Goal: Task Accomplishment & Management: Use online tool/utility

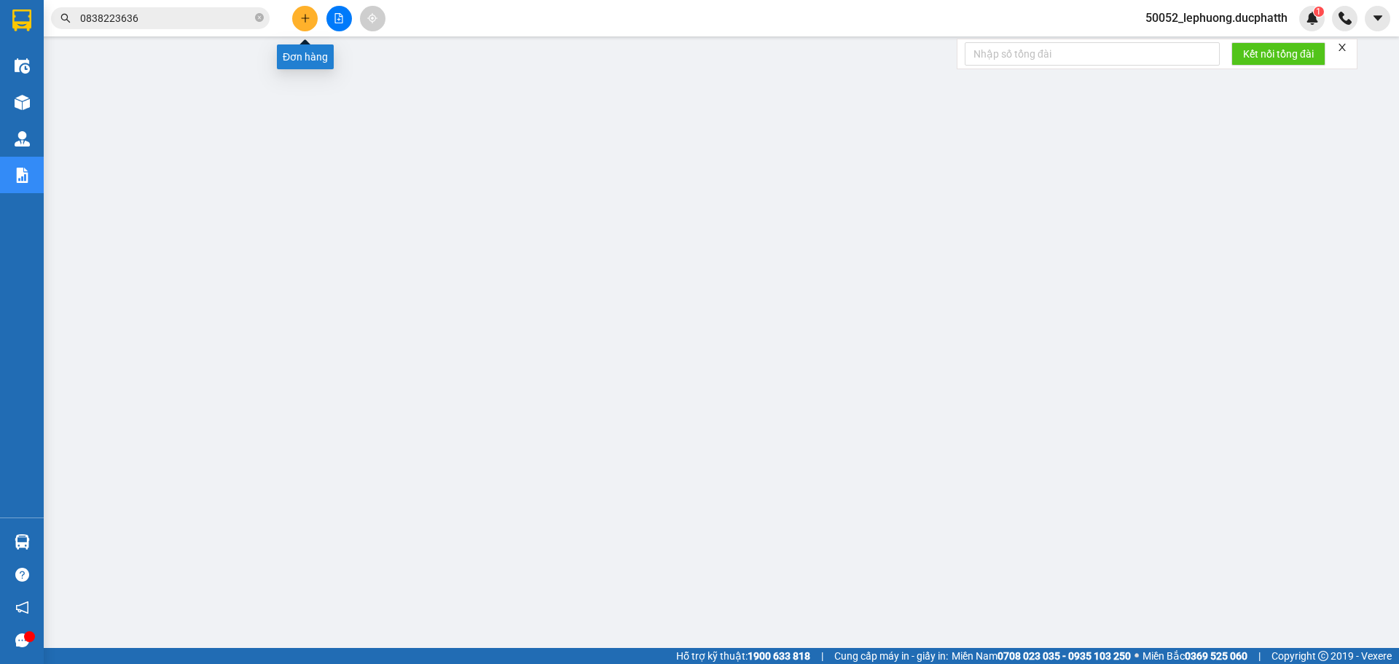
click at [304, 15] on icon "plus" at bounding box center [305, 18] width 10 height 10
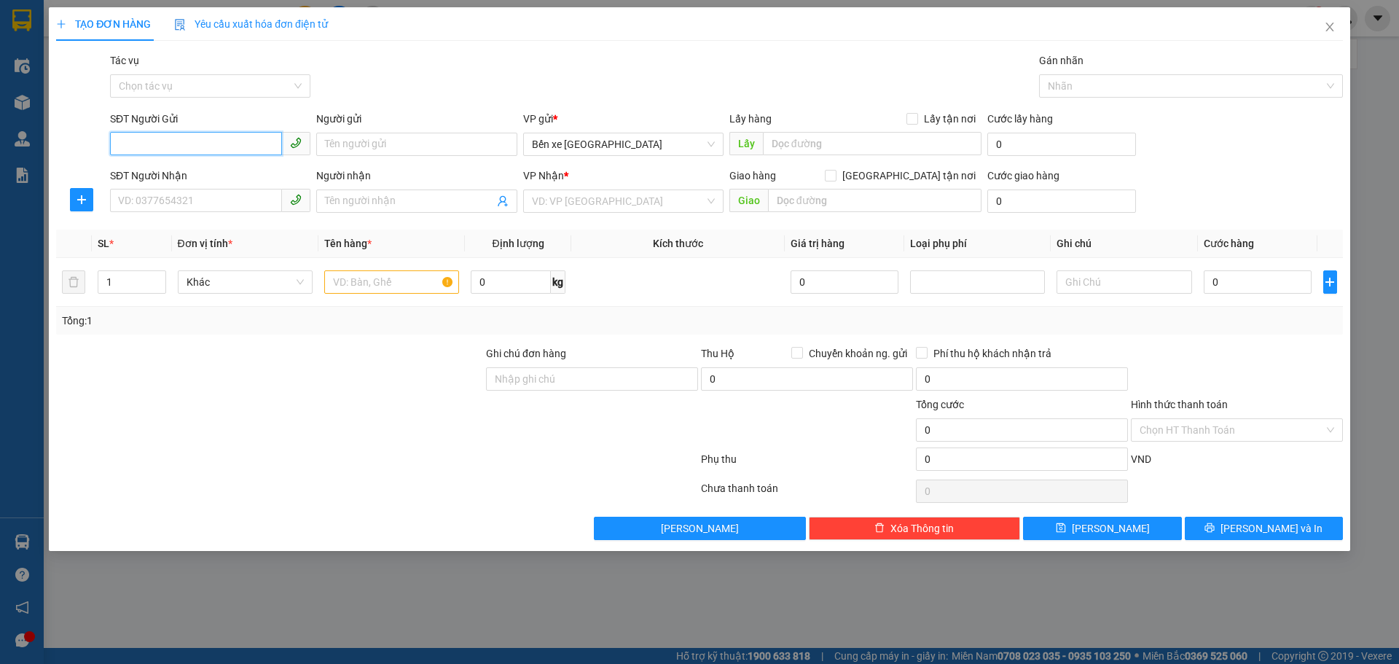
click at [223, 138] on input "SĐT Người Gửi" at bounding box center [196, 143] width 172 height 23
click at [1328, 29] on icon "close" at bounding box center [1329, 27] width 8 height 9
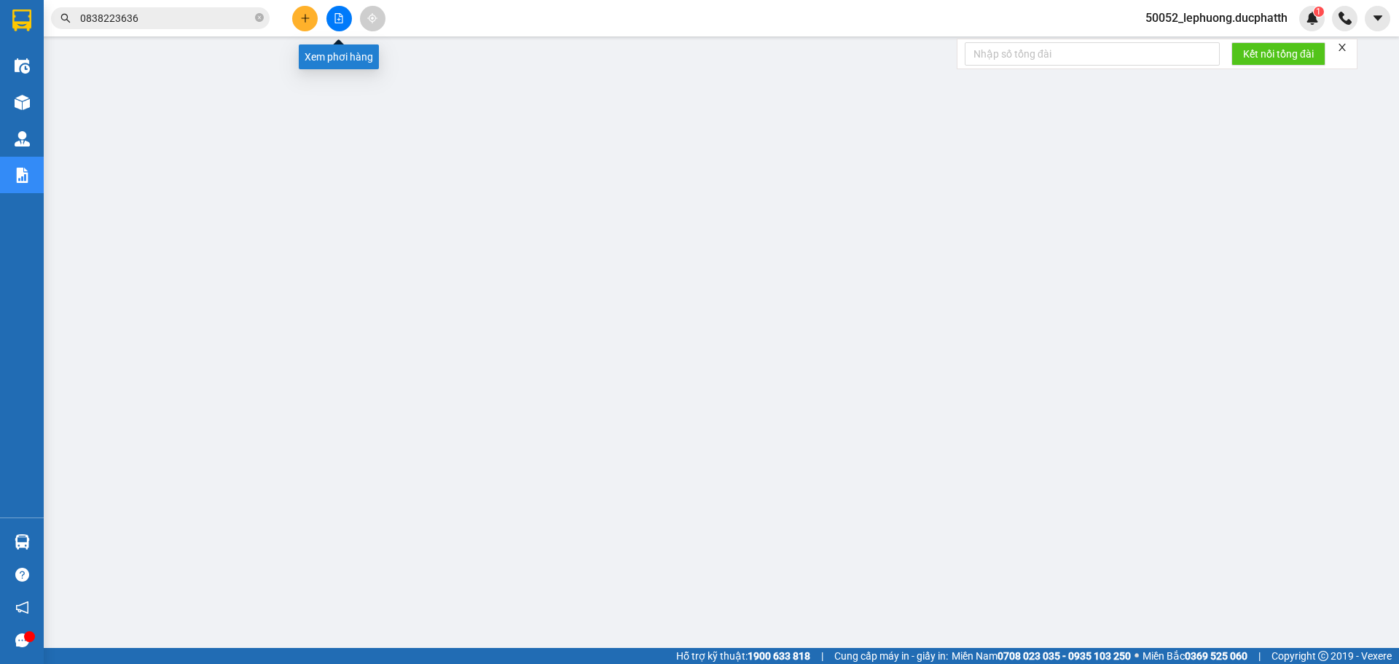
click at [340, 17] on icon "file-add" at bounding box center [339, 18] width 10 height 10
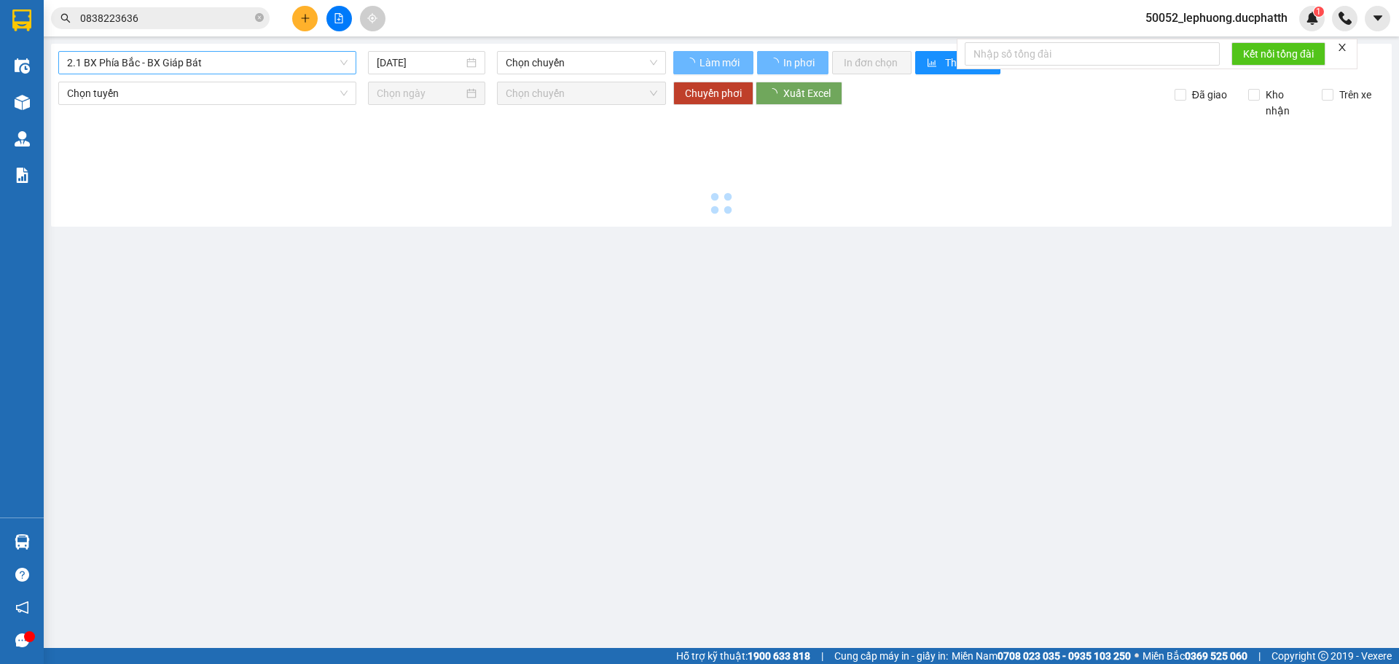
click at [227, 66] on span "2.1 BX Phía Bắc - BX Giáp Bát" at bounding box center [207, 63] width 280 height 22
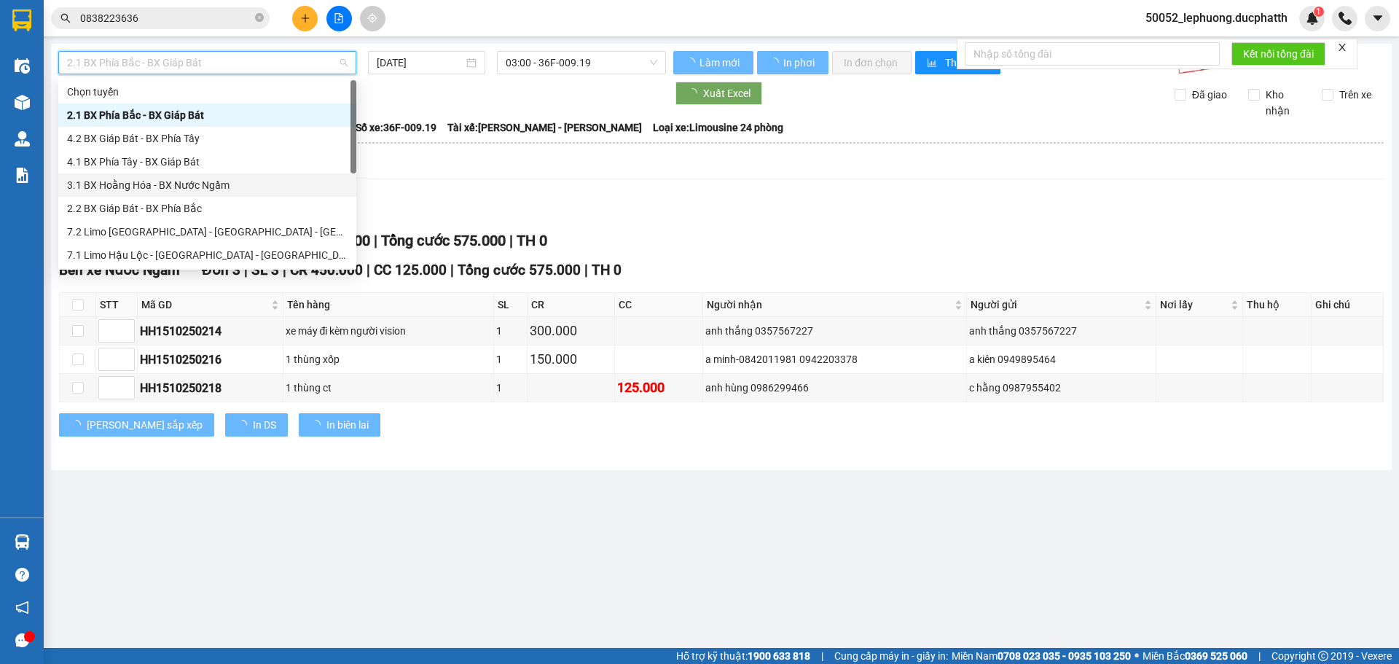
click at [176, 181] on div "3.1 BX Hoằng Hóa - BX Nước Ngầm" at bounding box center [207, 185] width 280 height 16
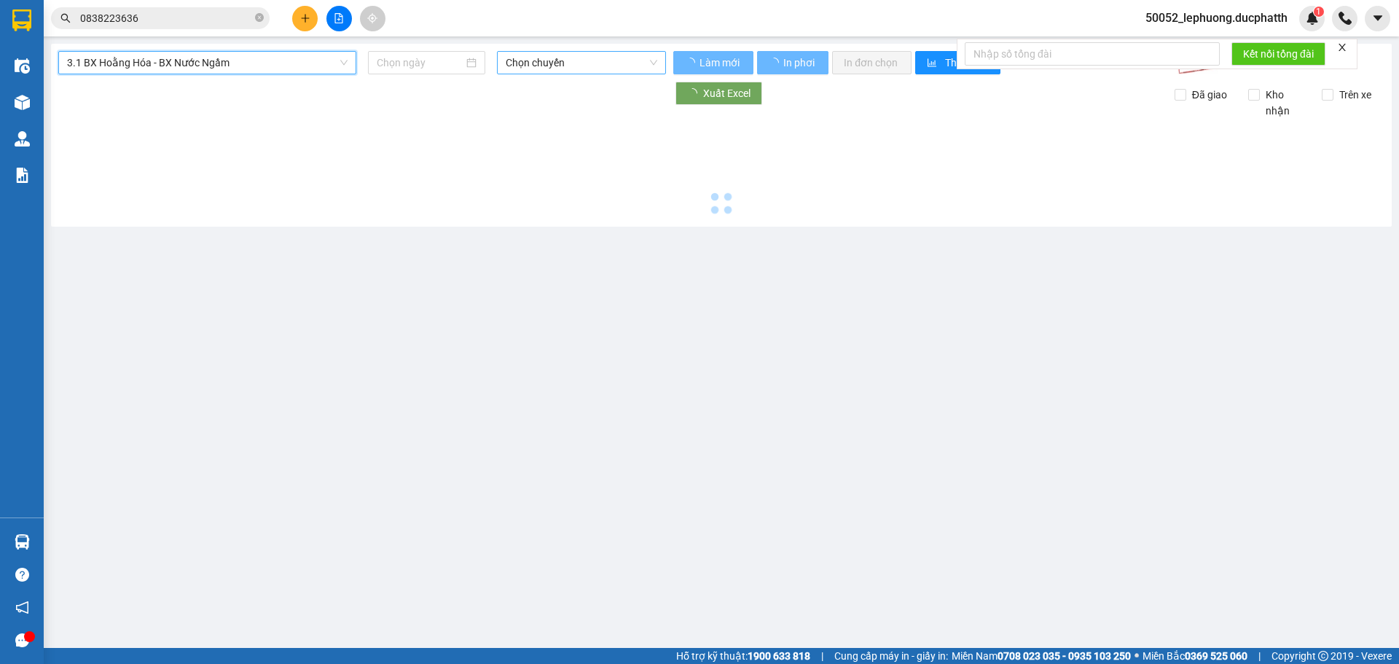
type input "[DATE]"
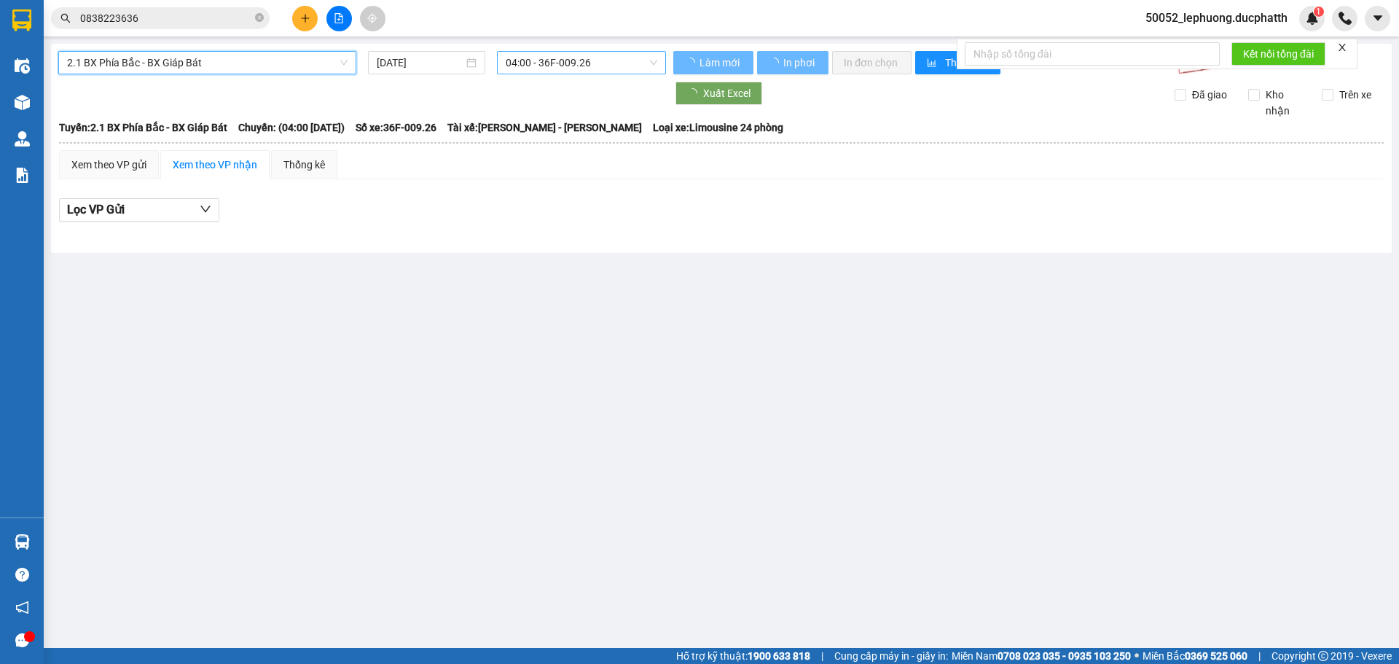
click at [582, 63] on span "04:00 - 36F-009.26" at bounding box center [582, 63] width 152 height 22
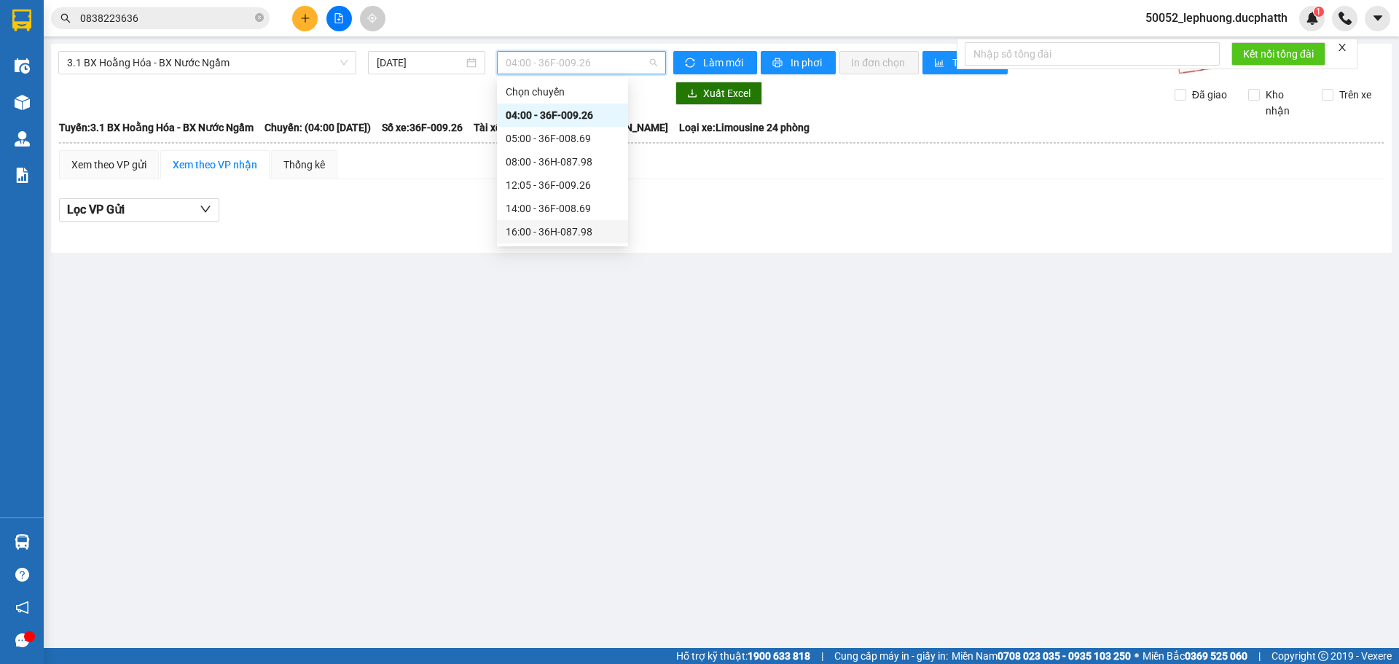
click at [578, 238] on div "16:00 - 36H-087.98" at bounding box center [563, 232] width 114 height 16
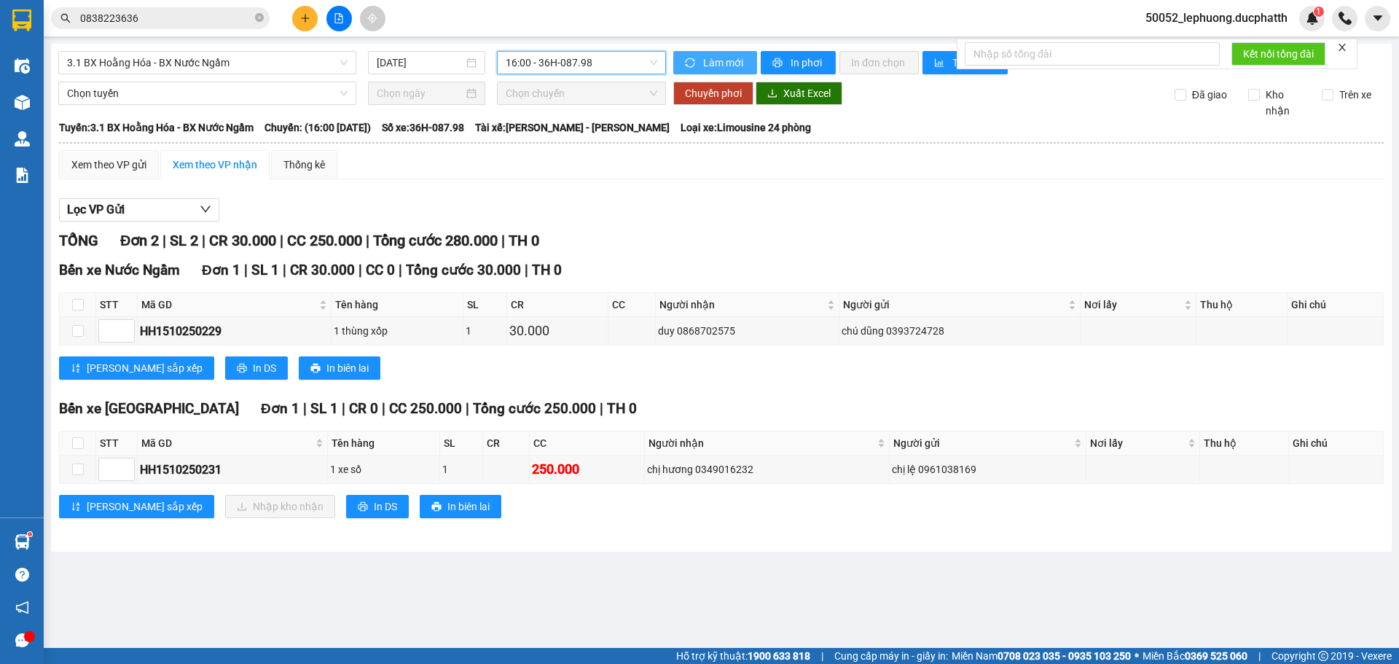
click at [726, 60] on span "Làm mới" at bounding box center [724, 63] width 42 height 16
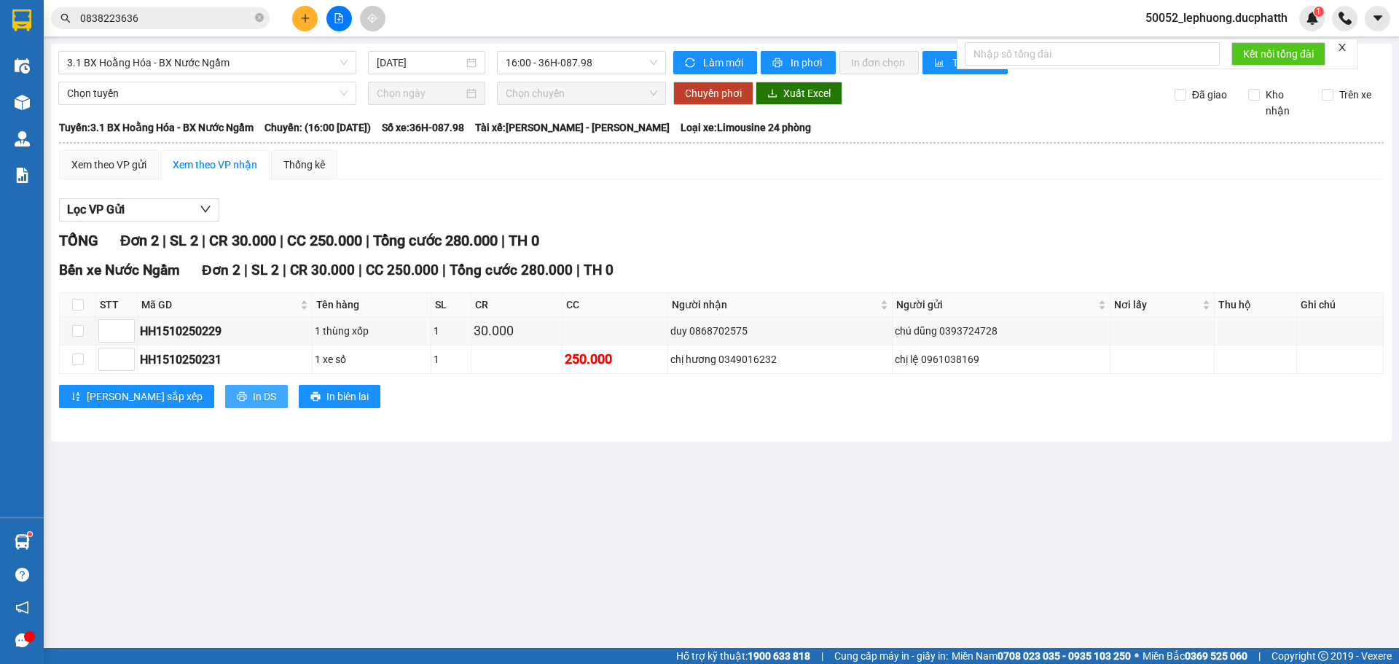
click at [253, 394] on span "In DS" at bounding box center [264, 396] width 23 height 16
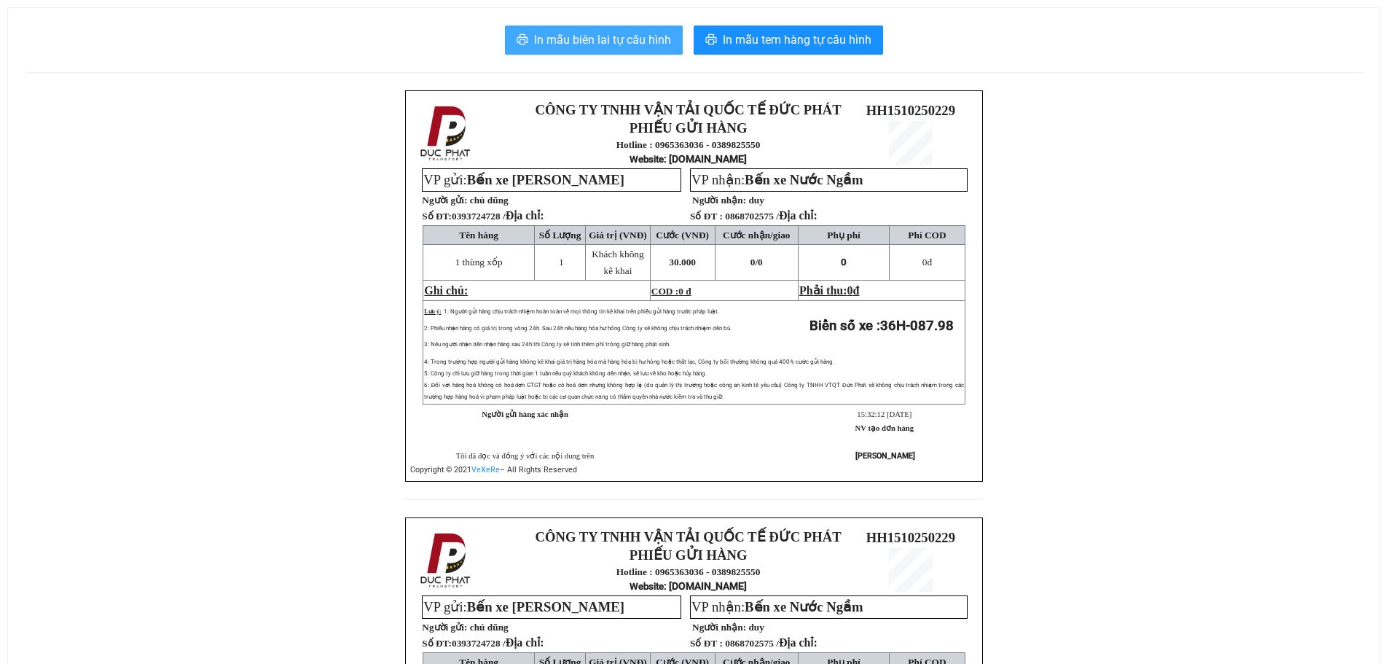
click at [629, 36] on span "In mẫu biên lai tự cấu hình" at bounding box center [602, 40] width 137 height 18
